Goal: Information Seeking & Learning: Learn about a topic

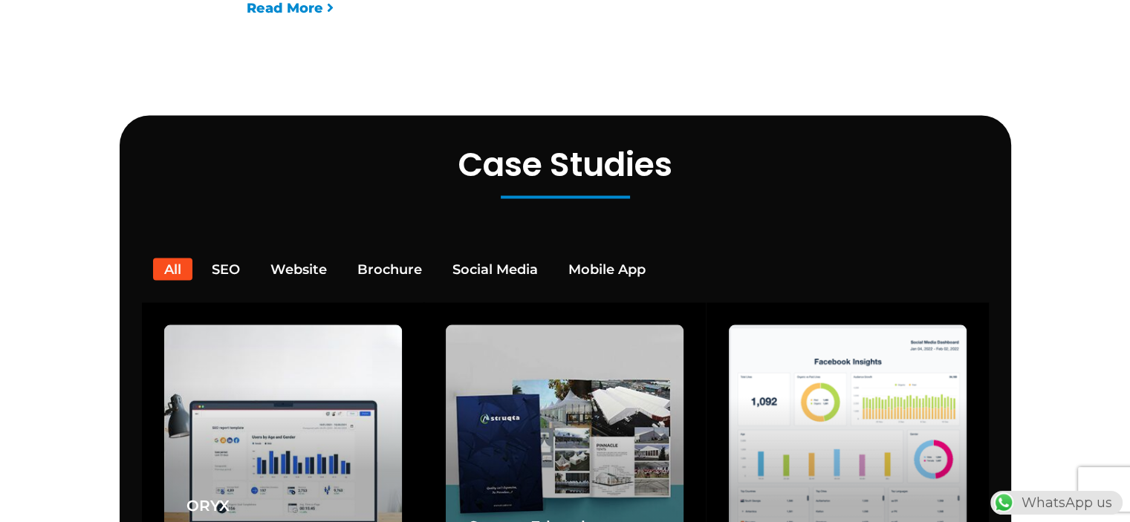
scroll to position [2748, 0]
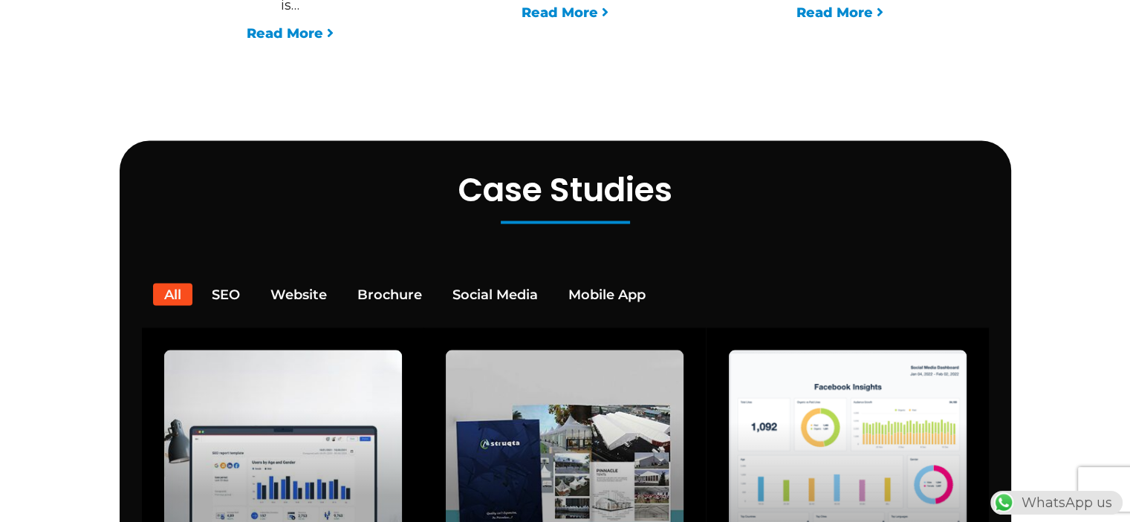
drag, startPoint x: 237, startPoint y: 270, endPoint x: 337, endPoint y: 247, distance: 102.9
click at [238, 283] on button "SEO" at bounding box center [226, 294] width 51 height 22
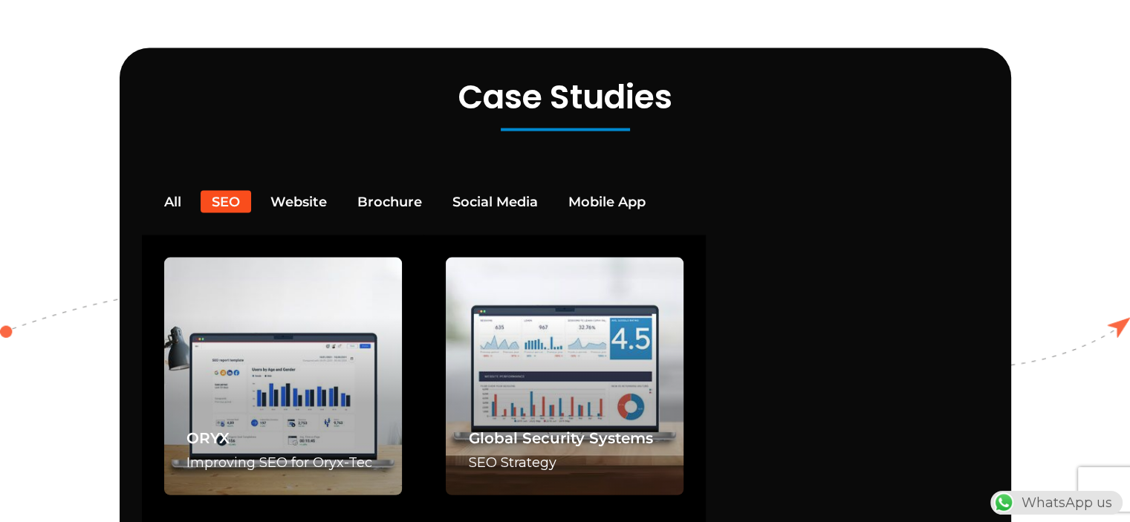
scroll to position [2897, 0]
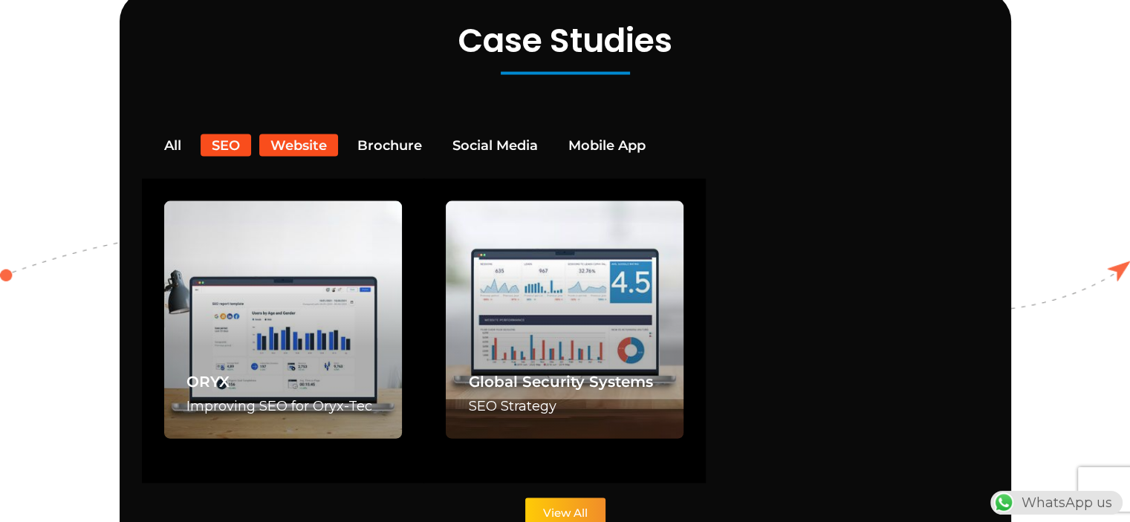
click at [294, 134] on button "Website" at bounding box center [298, 145] width 79 height 22
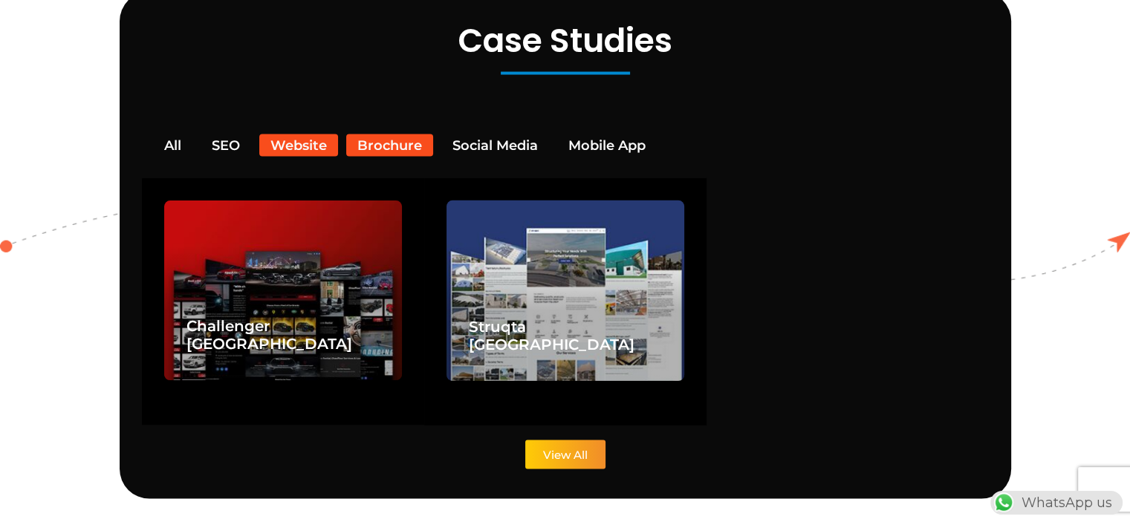
scroll to position [0, 0]
click at [399, 134] on button "Brochure" at bounding box center [389, 145] width 87 height 22
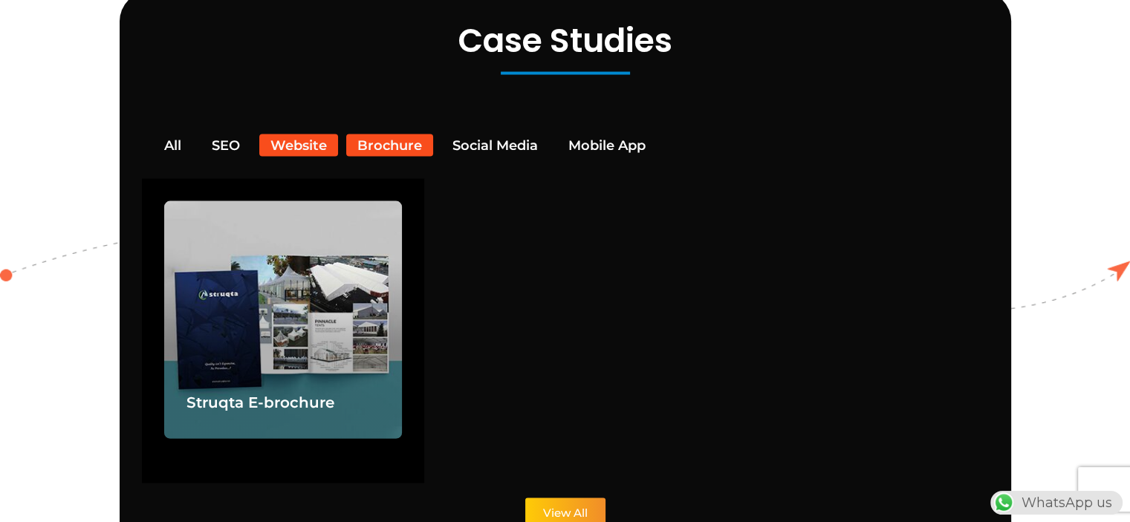
drag, startPoint x: 345, startPoint y: 125, endPoint x: 277, endPoint y: 121, distance: 67.7
click at [336, 134] on div "All SEO Website Brochure Social Media Mobile App" at bounding box center [565, 145] width 824 height 22
click at [277, 134] on button "Website" at bounding box center [298, 145] width 79 height 22
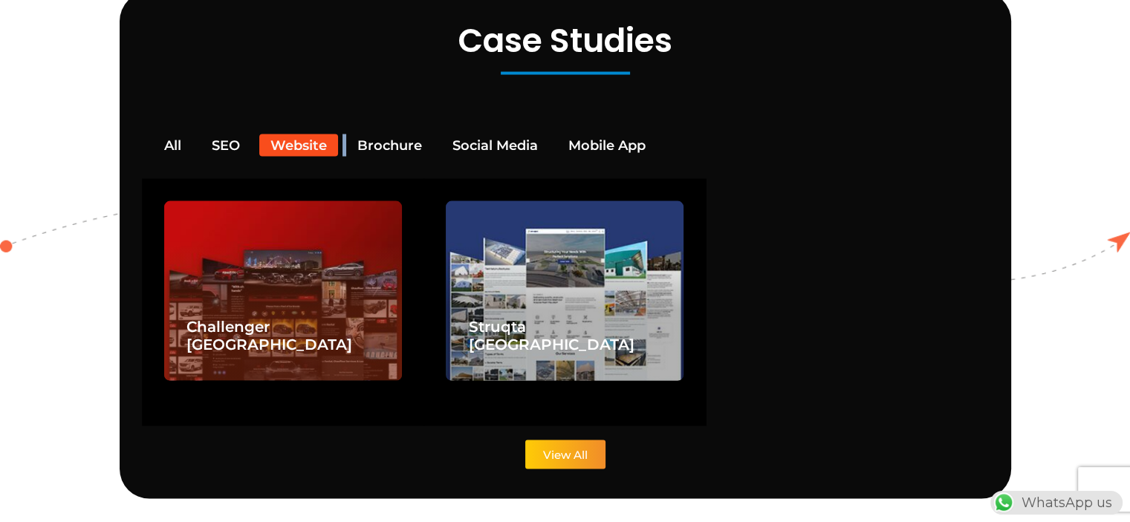
click at [293, 195] on img at bounding box center [283, 290] width 252 height 191
click at [315, 276] on div "Challenger Qatar" at bounding box center [283, 291] width 238 height 180
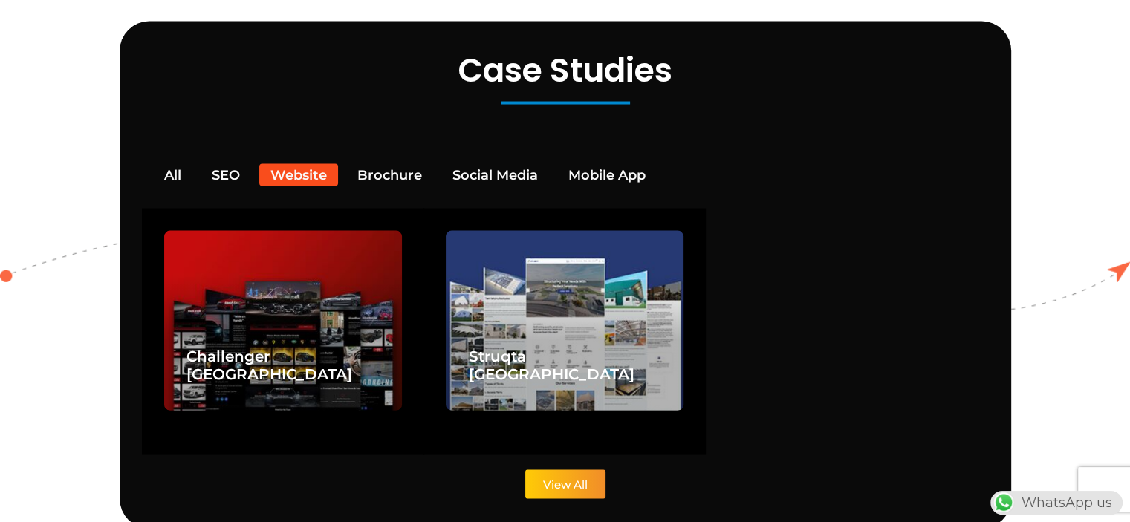
click at [536, 139] on div "Case Studies All SEO Website Brochure Social Media Mobile App ORYX Improving SE…" at bounding box center [565, 275] width 891 height 507
click at [530, 164] on button "Social Media" at bounding box center [495, 175] width 108 height 22
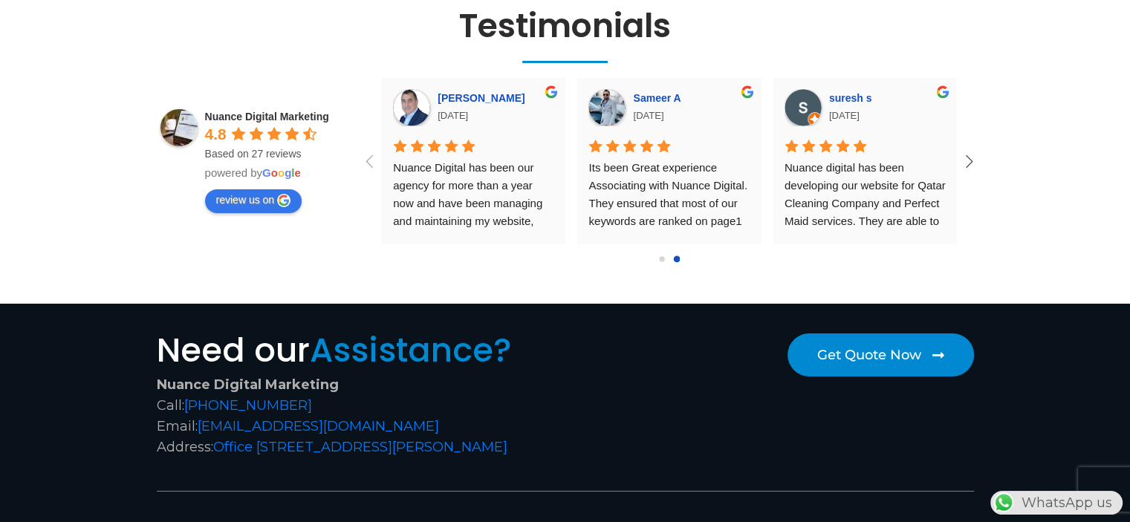
click at [971, 149] on icon at bounding box center [969, 161] width 25 height 25
click at [972, 149] on icon at bounding box center [969, 161] width 25 height 25
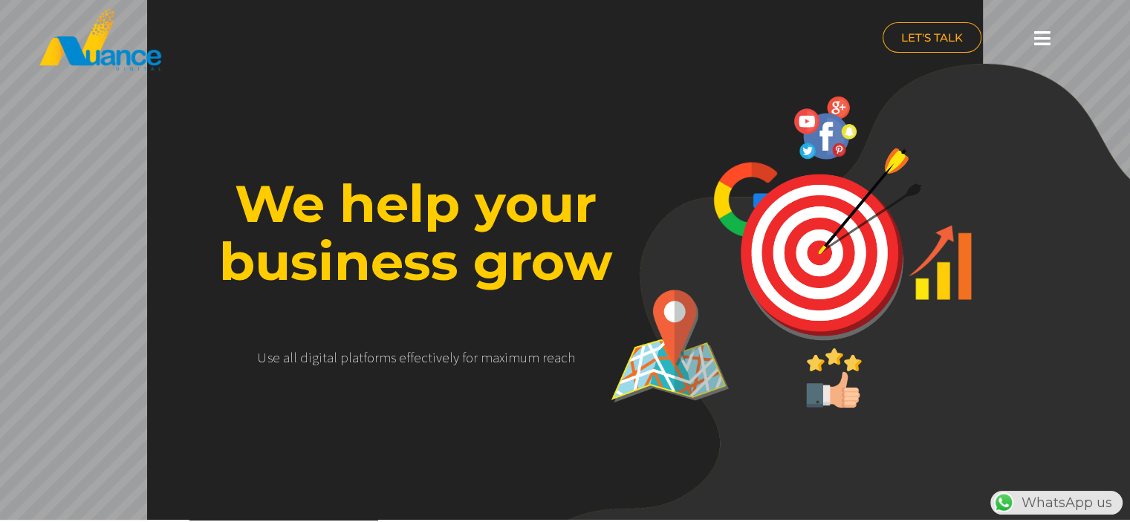
drag, startPoint x: 927, startPoint y: 139, endPoint x: 936, endPoint y: -90, distance: 228.9
click at [1045, 36] on icon at bounding box center [1042, 38] width 16 height 19
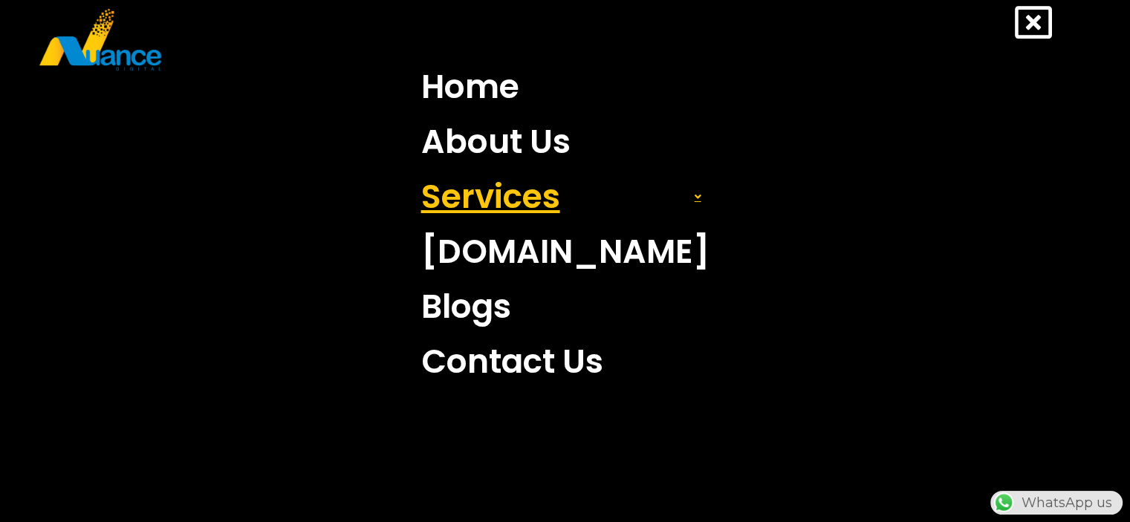
click at [649, 203] on link "Services" at bounding box center [565, 196] width 310 height 55
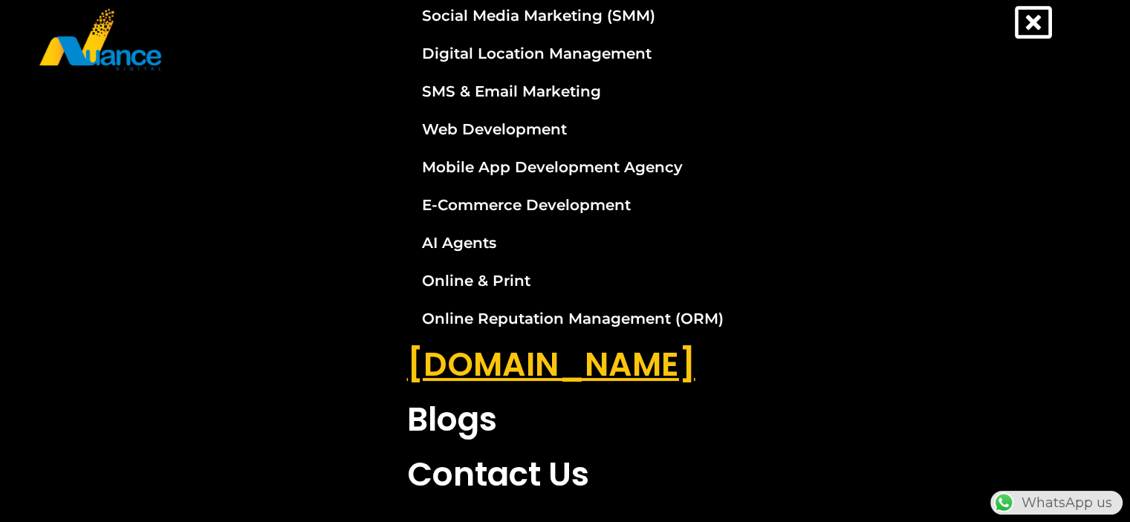
click at [599, 366] on link "[DOMAIN_NAME]" at bounding box center [565, 364] width 339 height 55
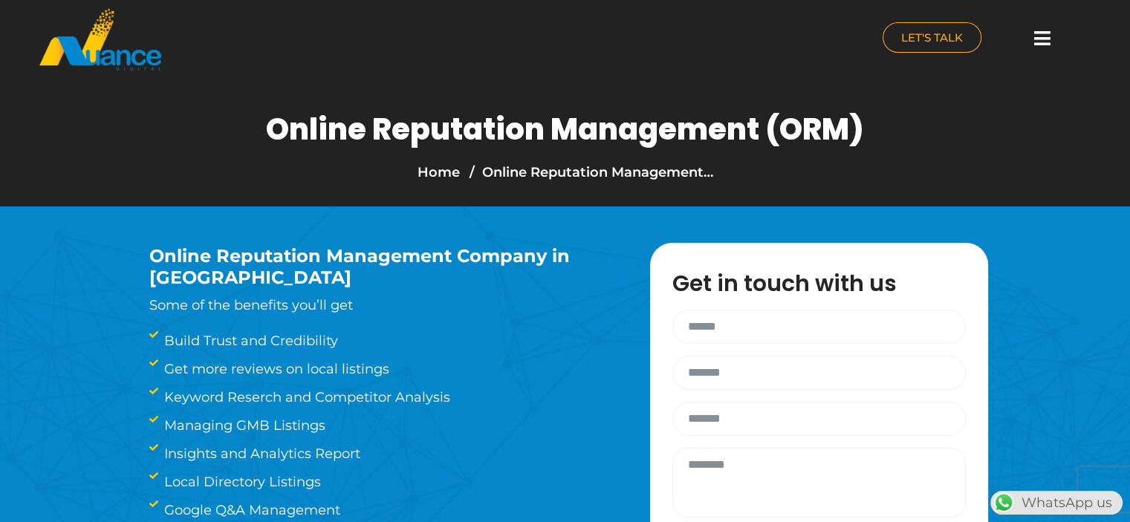
drag, startPoint x: 827, startPoint y: 217, endPoint x: 659, endPoint y: -90, distance: 349.7
